Goal: Transaction & Acquisition: Obtain resource

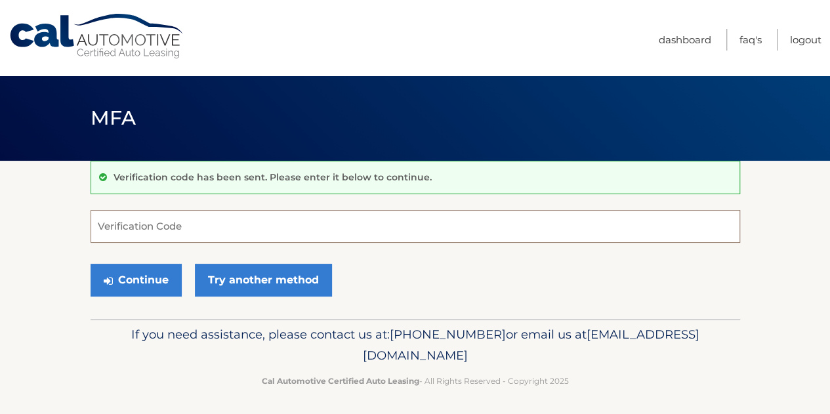
click at [181, 220] on input "Verification Code" at bounding box center [415, 226] width 649 height 33
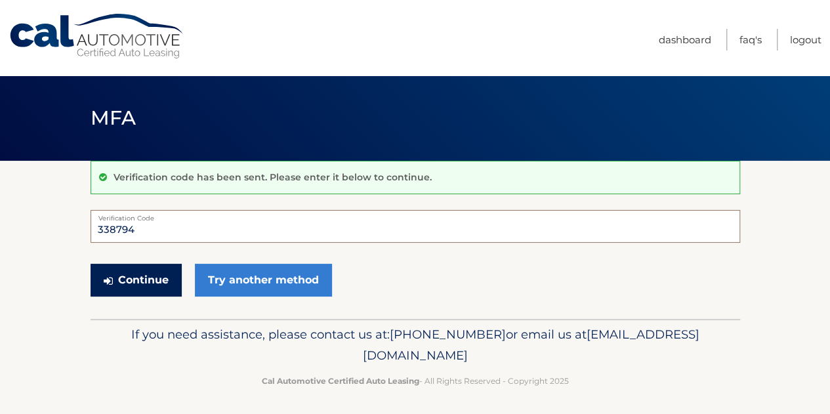
type input "338794"
click at [152, 277] on button "Continue" at bounding box center [136, 280] width 91 height 33
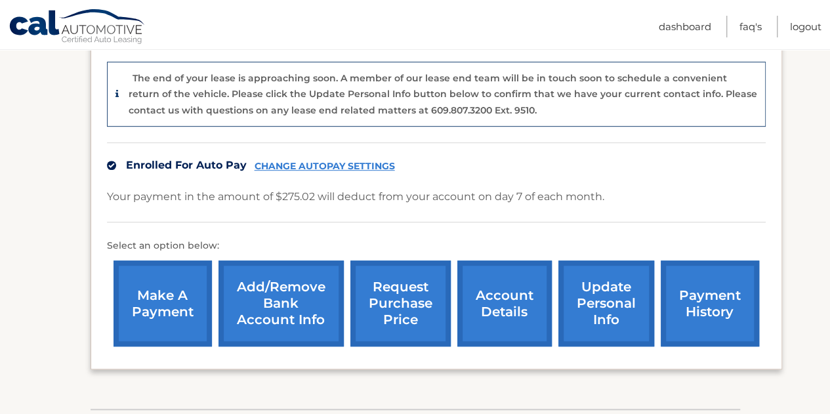
scroll to position [328, 0]
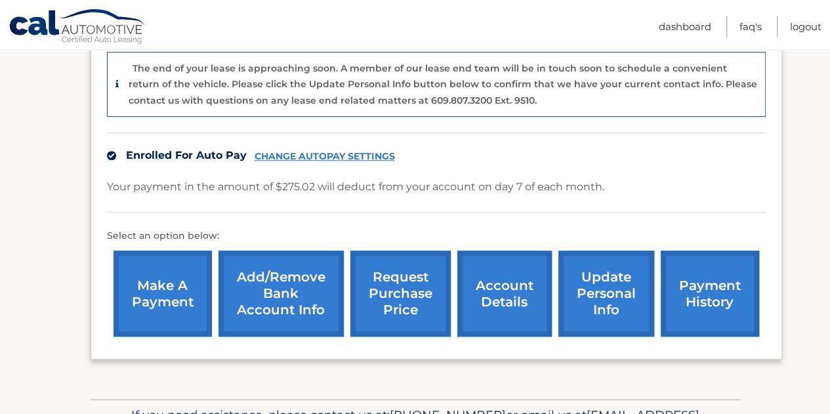
click at [515, 310] on link "account details" at bounding box center [504, 294] width 94 height 86
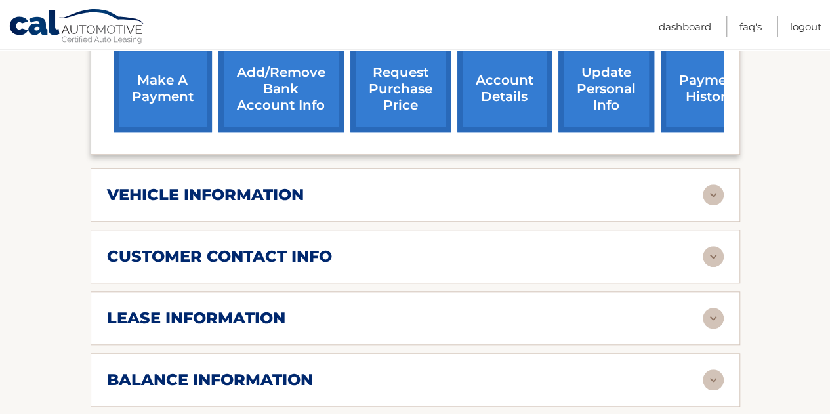
scroll to position [525, 0]
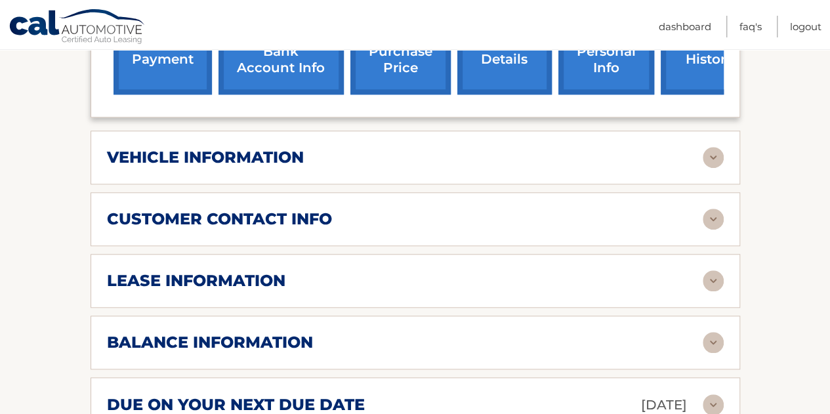
click at [709, 270] on img at bounding box center [712, 280] width 21 height 21
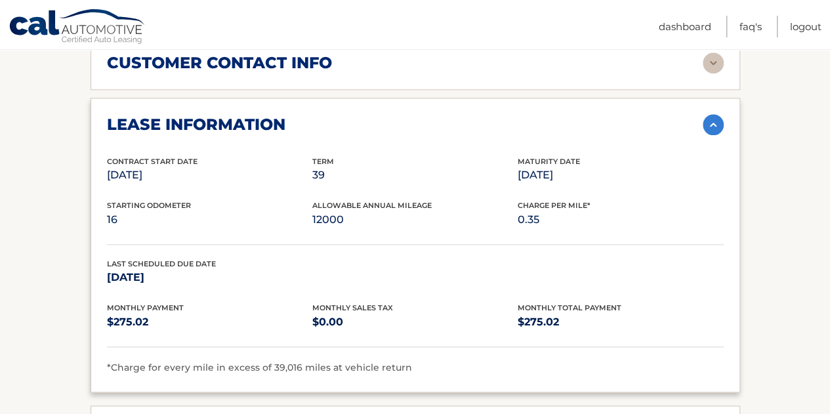
scroll to position [590, 0]
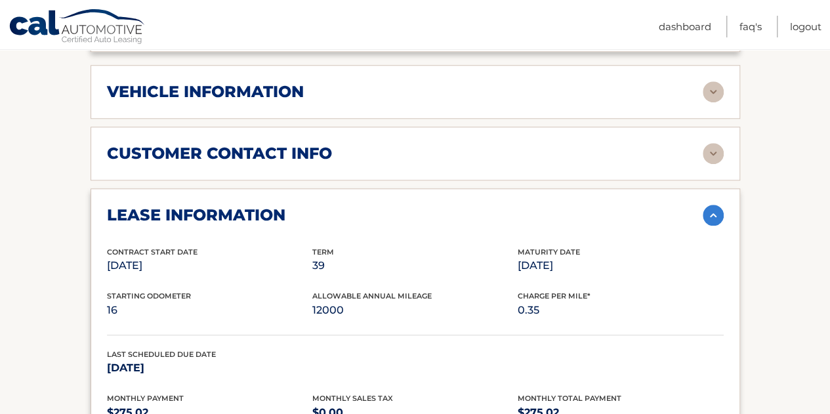
click at [714, 143] on img at bounding box center [712, 153] width 21 height 21
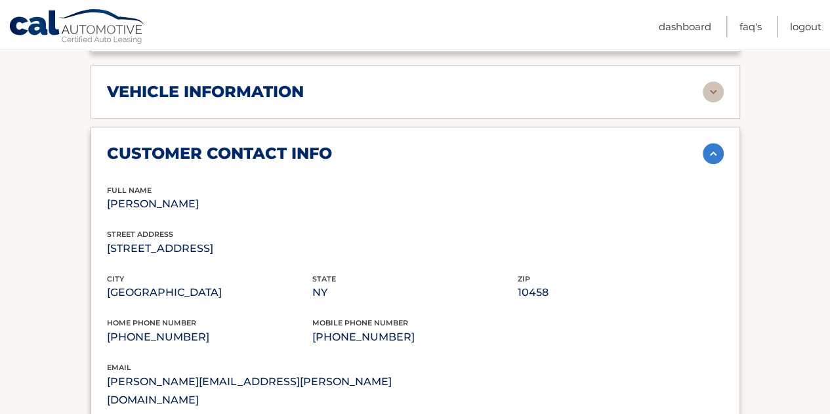
click at [710, 81] on img at bounding box center [712, 91] width 21 height 21
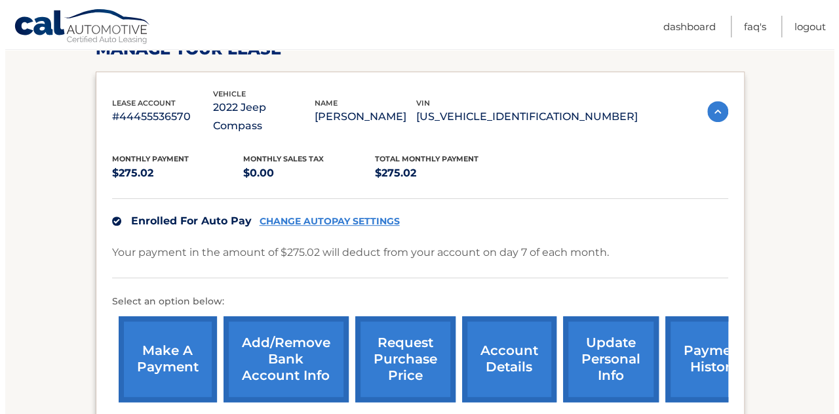
scroll to position [197, 0]
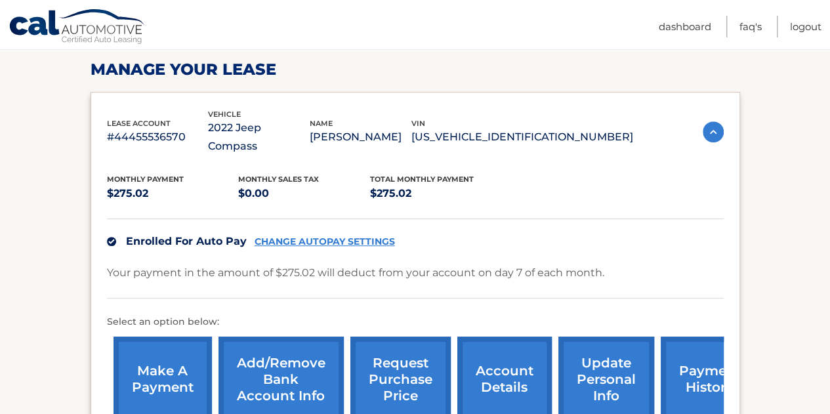
drag, startPoint x: 498, startPoint y: 124, endPoint x: 606, endPoint y: 142, distance: 109.7
click at [606, 142] on div "lease account #44455536570 vehicle 2022 Jeep Compass name SUNEIL JORDON vin 3C4…" at bounding box center [415, 268] width 649 height 353
drag, startPoint x: 607, startPoint y: 138, endPoint x: 620, endPoint y: 138, distance: 13.8
click at [607, 155] on div "Monthly Payment $275.02 Monthly sales Tax $0.00 Total Monthly Payment $275.02 E…" at bounding box center [415, 291] width 616 height 273
click at [627, 134] on p "3C4NJDCB6NT195541" at bounding box center [522, 137] width 222 height 18
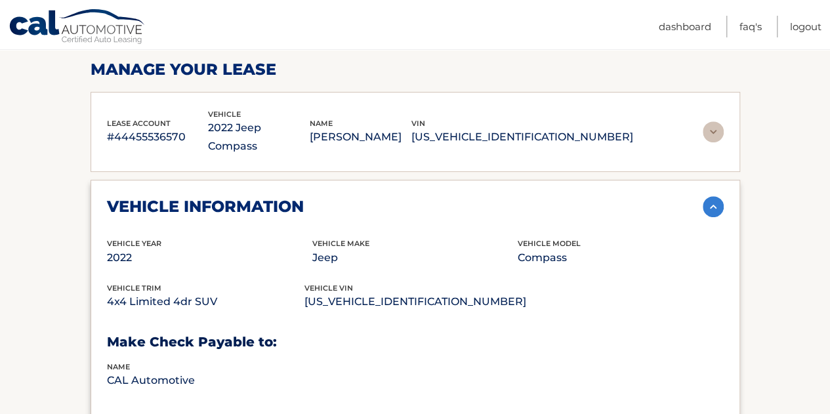
click at [665, 144] on div "lease account #44455536570 vehicle 2022 Jeep Compass name SUNEIL JORDON vin 3C4…" at bounding box center [415, 132] width 649 height 81
drag, startPoint x: 502, startPoint y: 125, endPoint x: 616, endPoint y: 132, distance: 114.3
click at [616, 132] on p "3C4NJDCB6NT195541" at bounding box center [522, 137] width 222 height 18
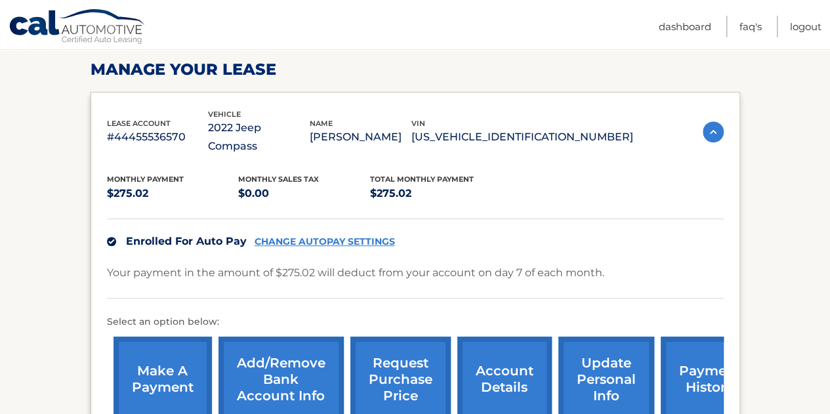
copy p "3C4NJDCB6NT195541"
click at [426, 351] on link "request purchase price" at bounding box center [400, 379] width 100 height 86
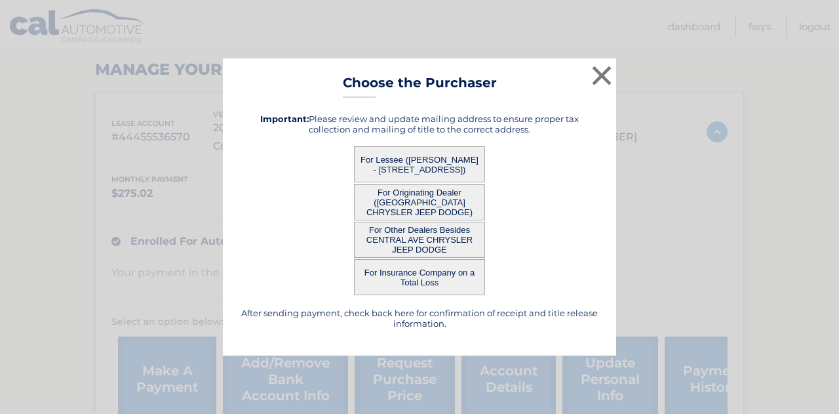
click at [426, 154] on button "For Lessee (SUNEIL JORDON - 2861 BAINBRIDGE AVE 6E, , BRONX, NY 10458)" at bounding box center [419, 164] width 131 height 36
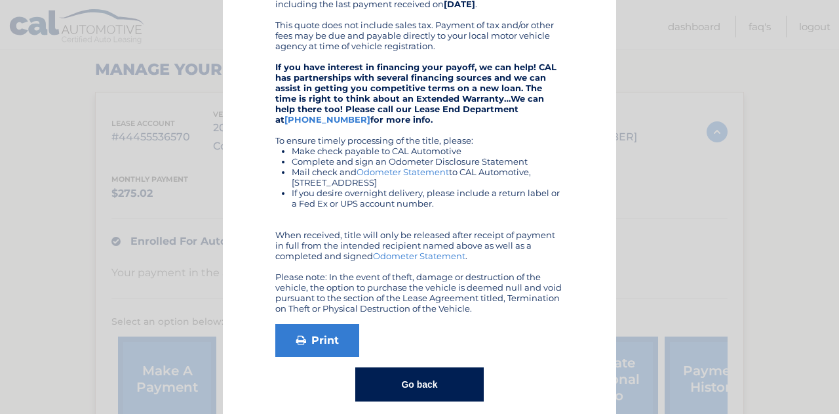
scroll to position [211, 0]
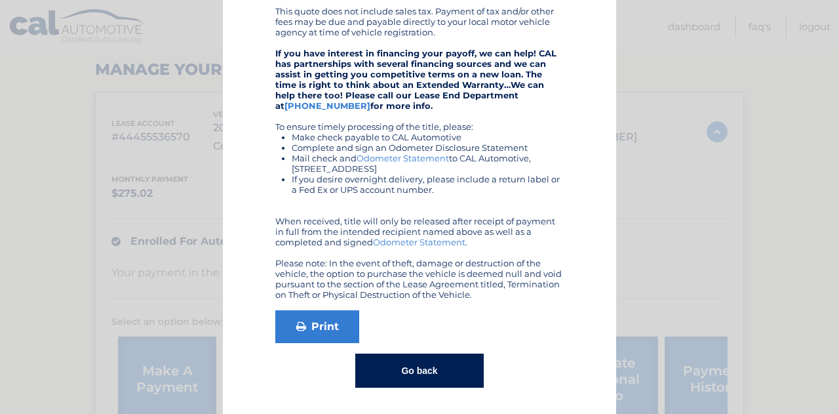
click at [424, 365] on button "Go back" at bounding box center [419, 370] width 128 height 34
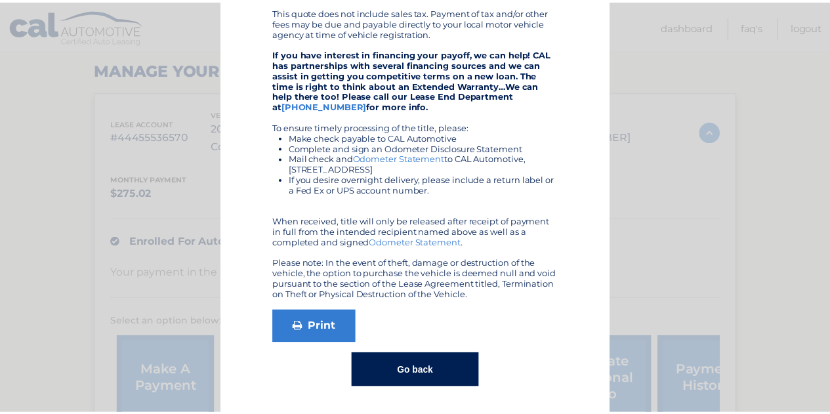
scroll to position [0, 0]
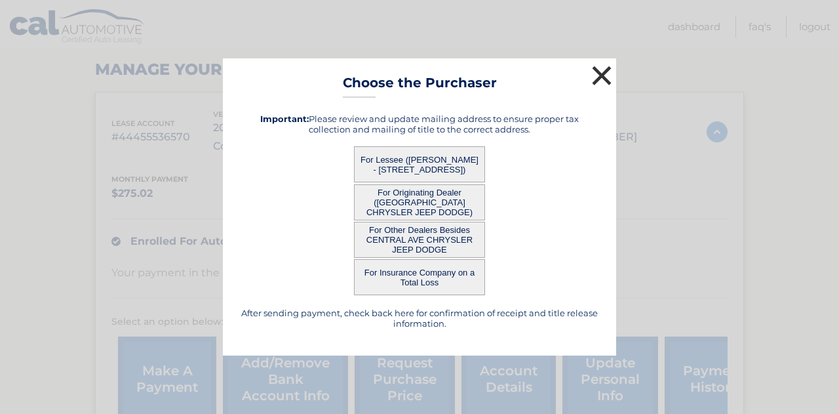
click at [604, 73] on button "×" at bounding box center [602, 75] width 26 height 26
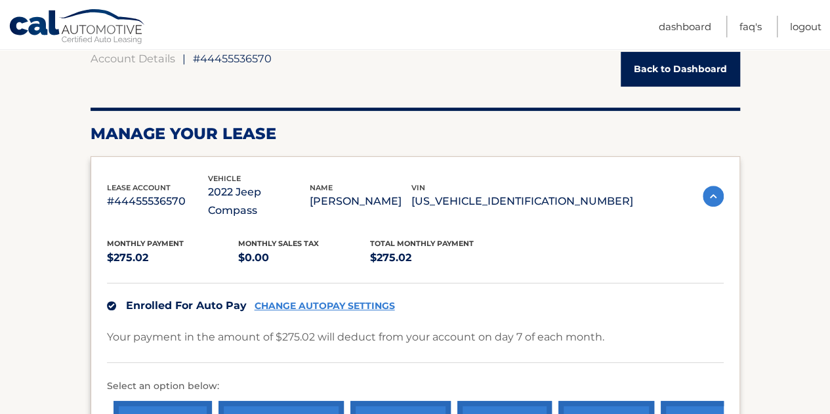
scroll to position [66, 0]
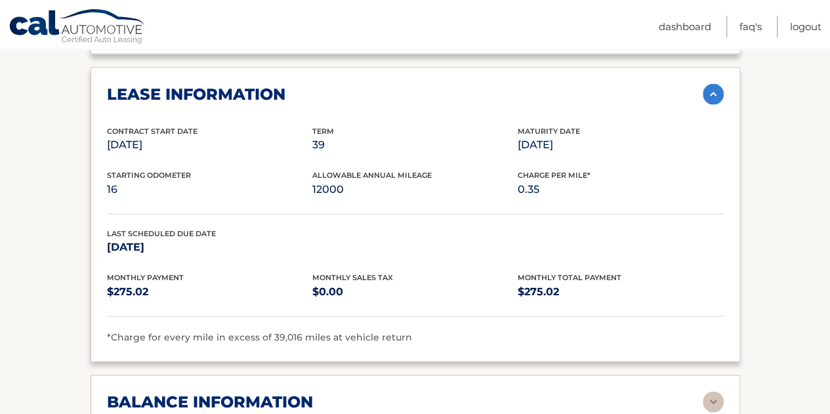
scroll to position [1443, 0]
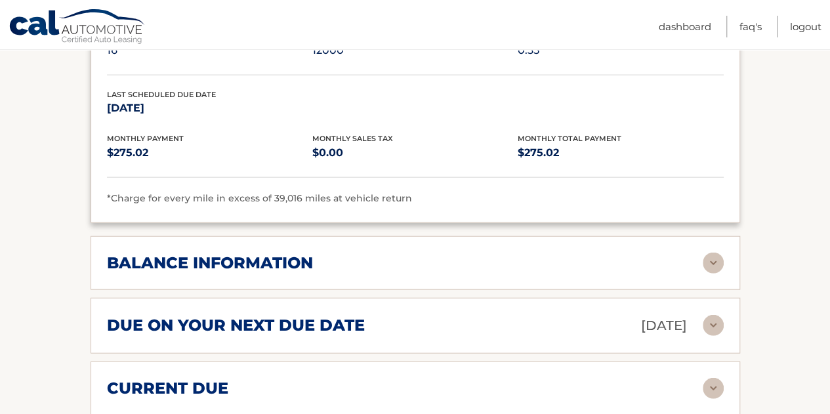
click at [706, 252] on img at bounding box center [712, 262] width 21 height 21
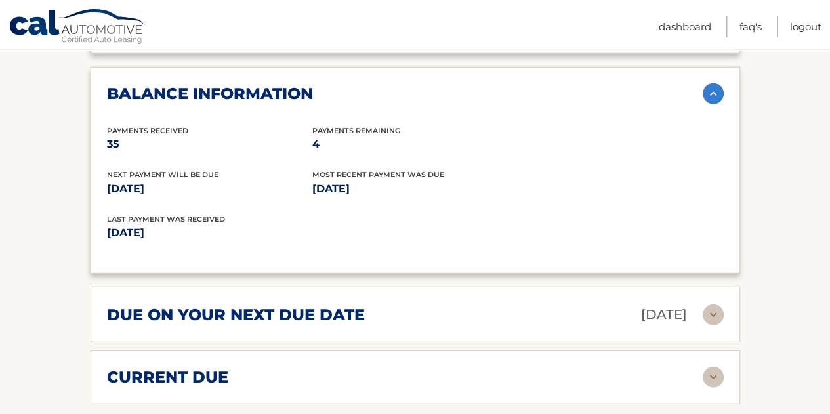
scroll to position [1640, 0]
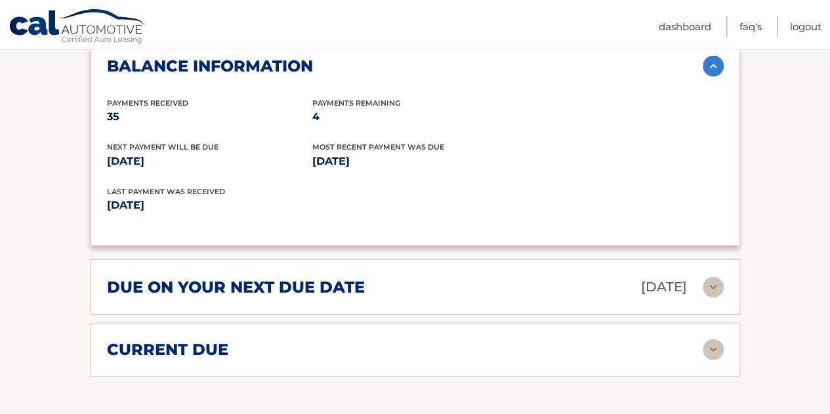
click at [715, 339] on img at bounding box center [712, 349] width 21 height 21
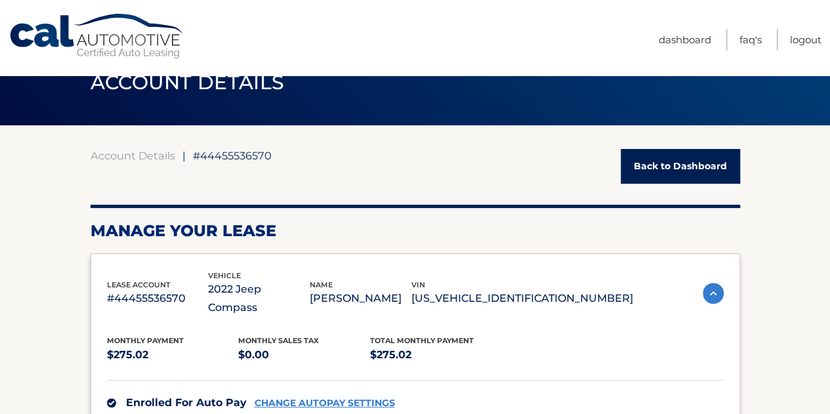
scroll to position [66, 0]
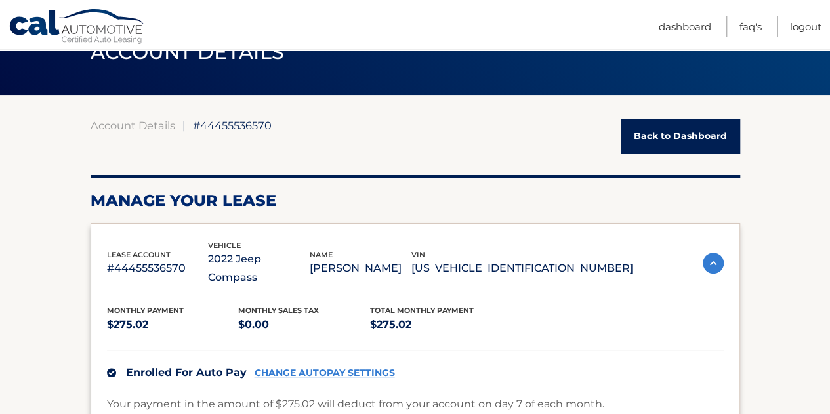
drag, startPoint x: 615, startPoint y: 254, endPoint x: 495, endPoint y: 266, distance: 121.3
click at [495, 266] on div "lease account #44455536570 vehicle 2022 Jeep Compass name SUNEIL JORDON vin 3C4…" at bounding box center [370, 263] width 526 height 48
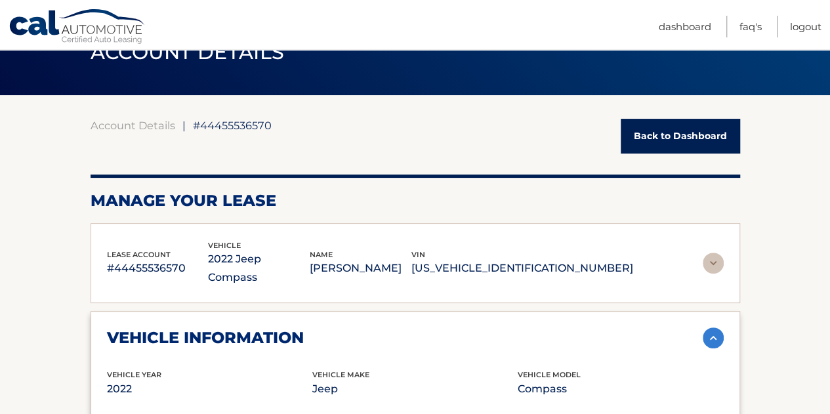
click at [686, 264] on div "lease account #44455536570 vehicle 2022 Jeep Compass name SUNEIL JORDON vin 3C4…" at bounding box center [415, 263] width 616 height 48
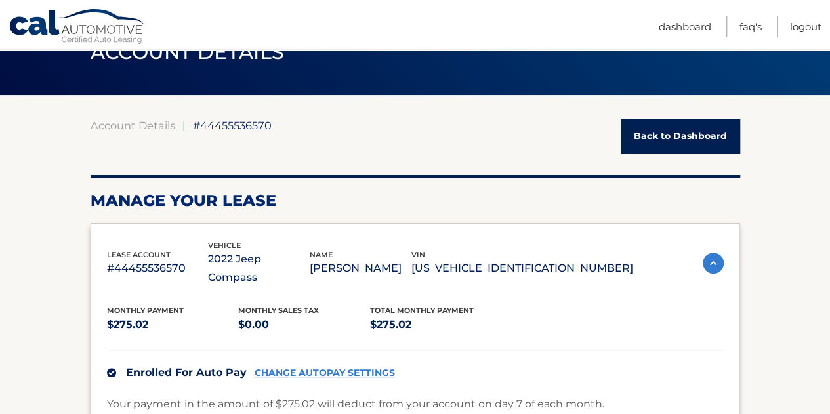
drag, startPoint x: 623, startPoint y: 261, endPoint x: 502, endPoint y: 261, distance: 120.7
click at [502, 261] on p "3C4NJDCB6NT195541" at bounding box center [522, 268] width 222 height 18
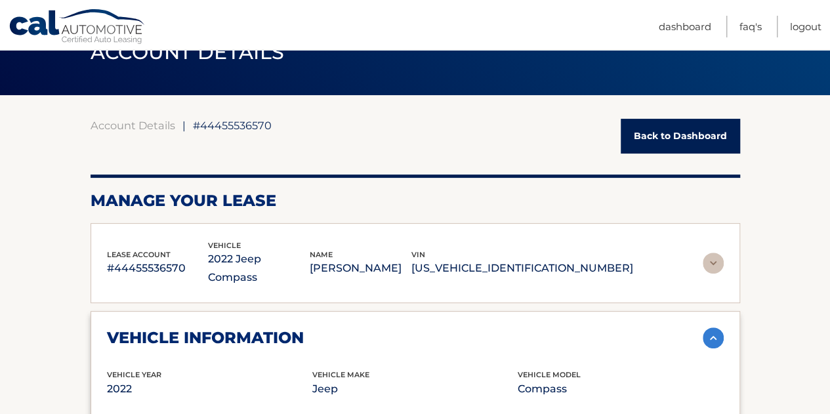
copy p "3C4NJDCB6NT195541"
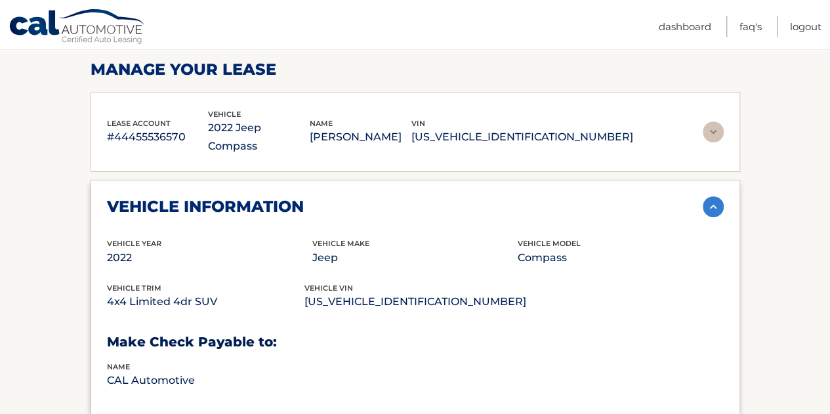
scroll to position [197, 0]
